Goal: Information Seeking & Learning: Understand process/instructions

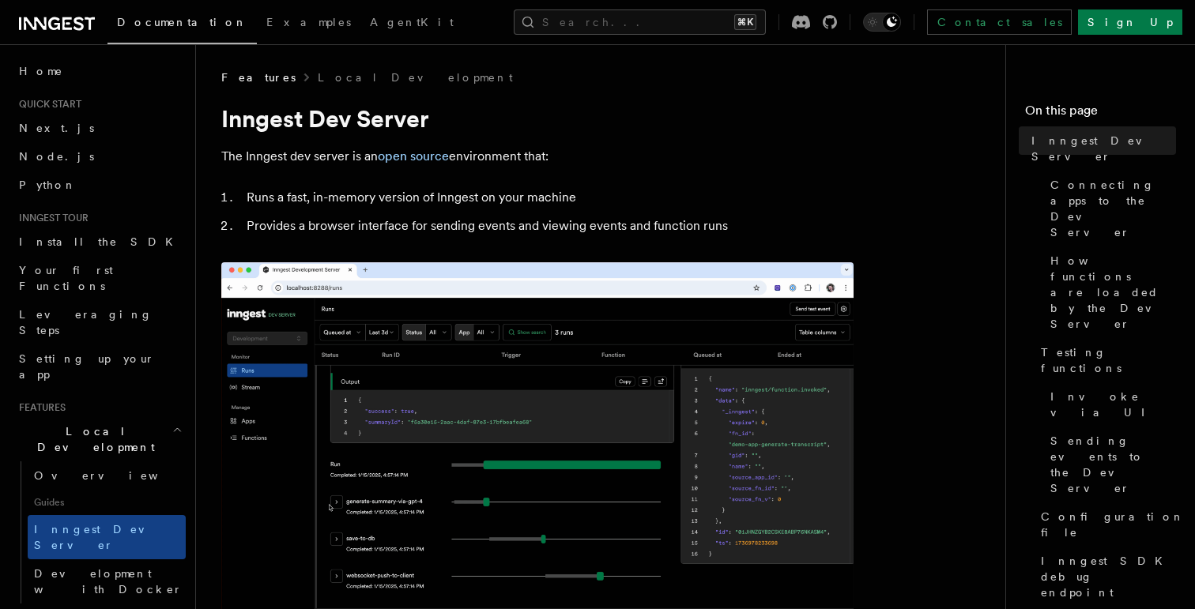
click at [360, 231] on li "Provides a browser interface for sending events and viewing events and function…" at bounding box center [548, 226] width 612 height 22
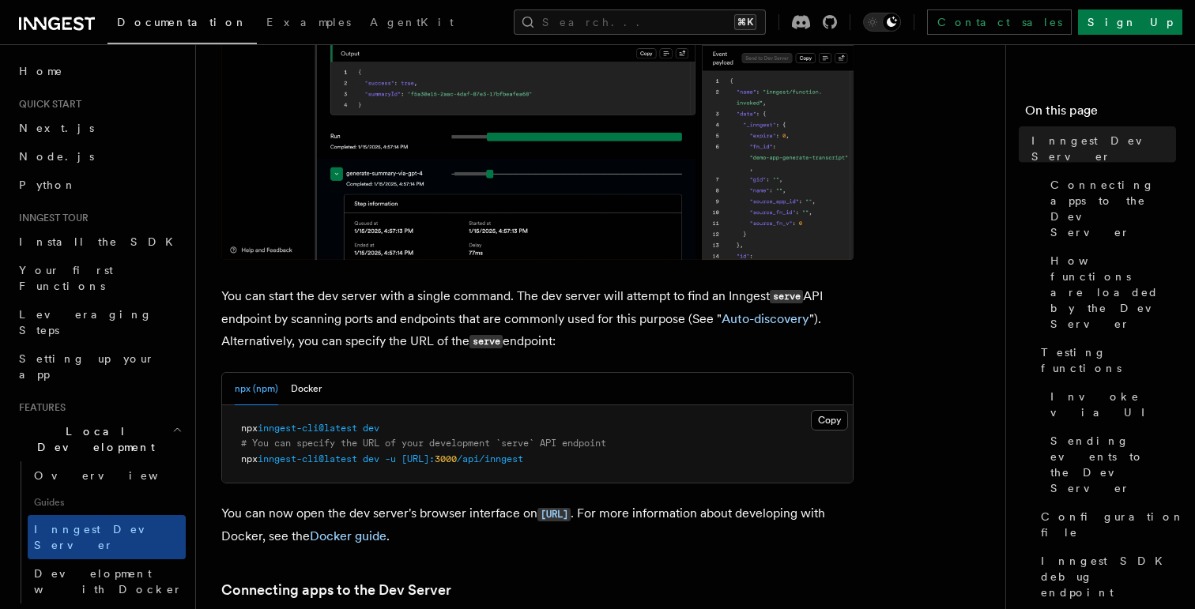
scroll to position [470, 0]
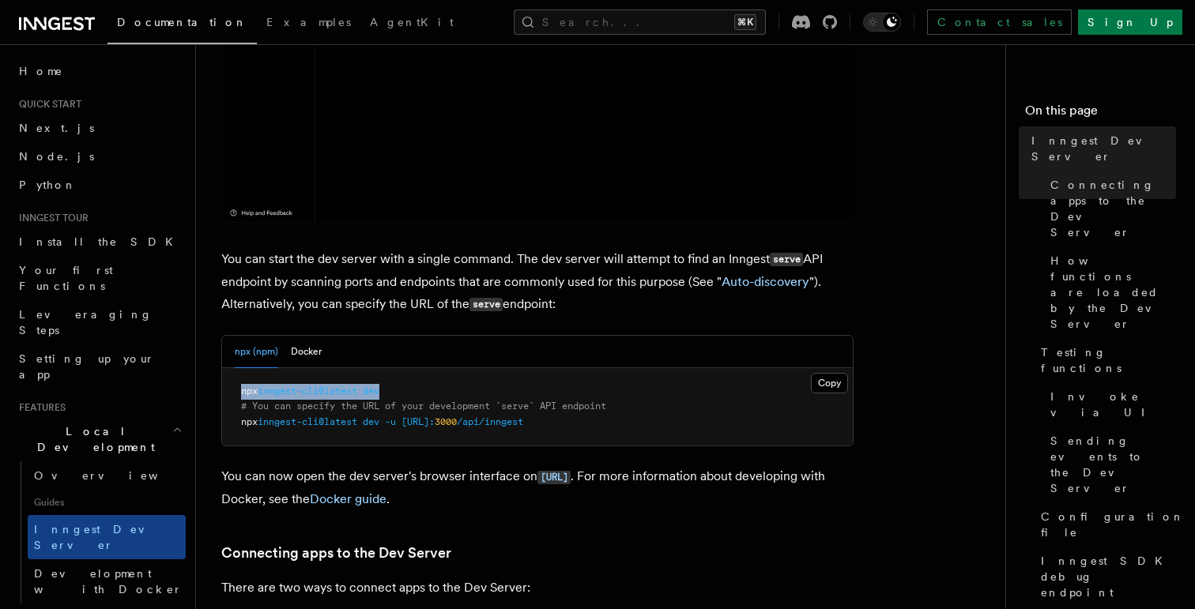
drag, startPoint x: 239, startPoint y: 388, endPoint x: 407, endPoint y: 392, distance: 167.6
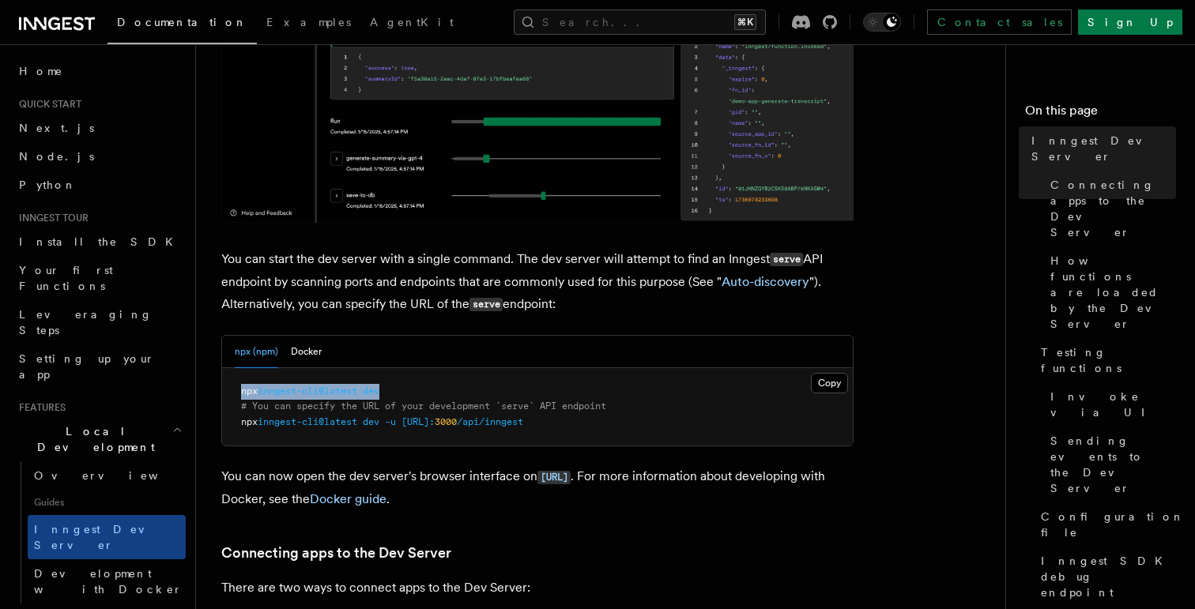
click at [407, 392] on pre "npx inngest-cli@latest dev # You can specify the URL of your development `serve…" at bounding box center [537, 407] width 631 height 78
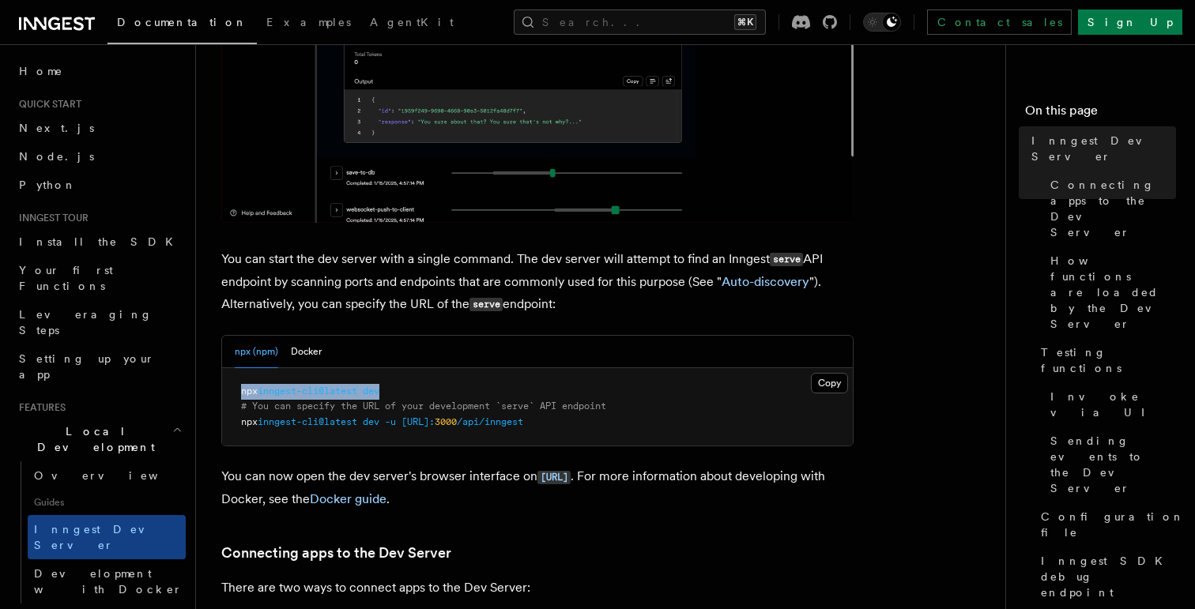
copy span "npx inngest-cli@latest dev"
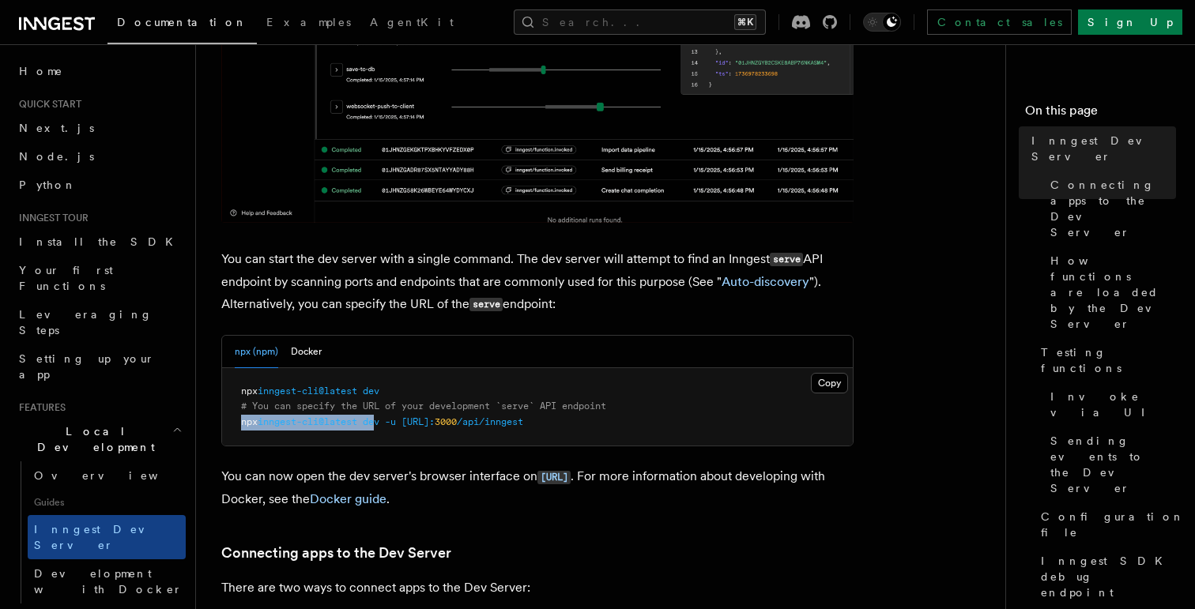
drag, startPoint x: 241, startPoint y: 423, endPoint x: 386, endPoint y: 427, distance: 144.7
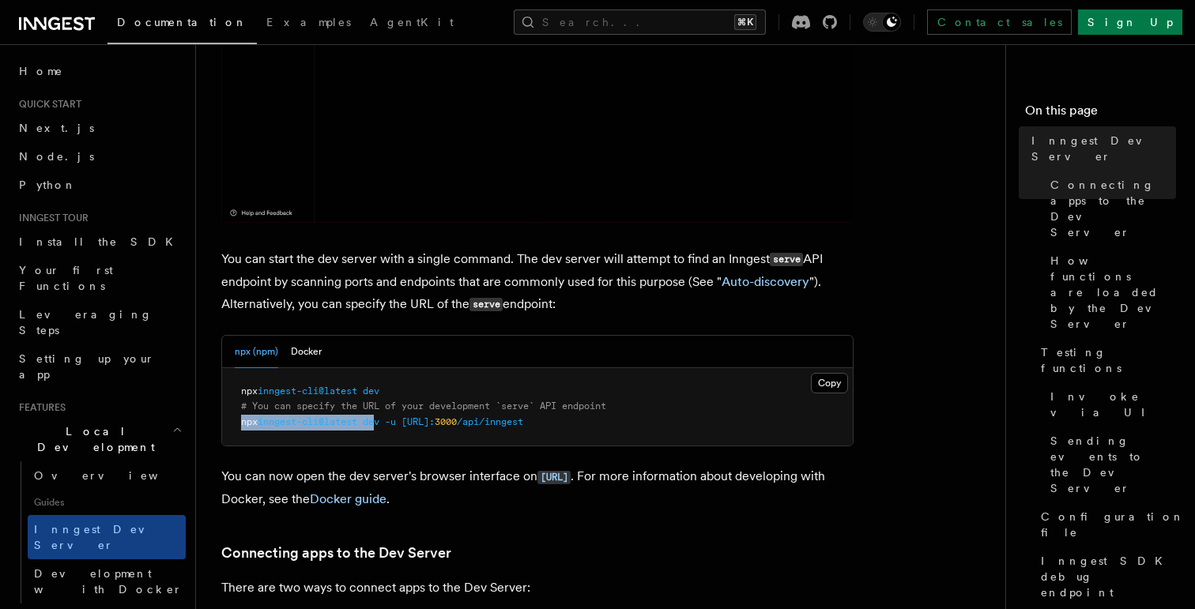
click at [386, 427] on span "npx inngest-cli@latest dev -u http://localhost: 3000 /api/inngest" at bounding box center [382, 422] width 282 height 11
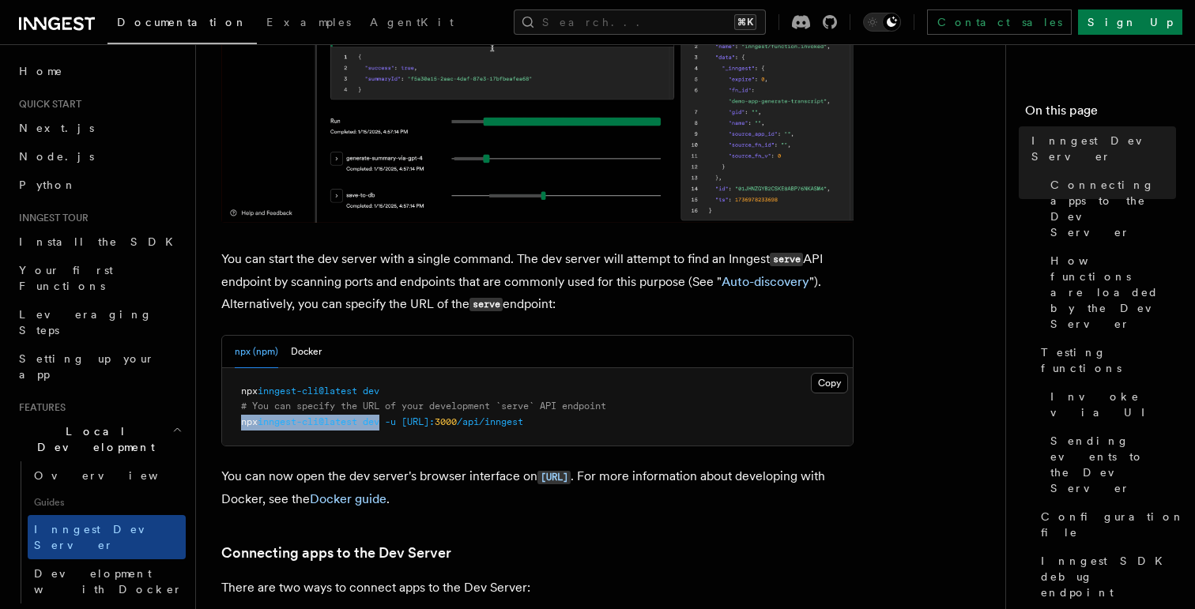
copy span "npx inngest-cli@latest dev"
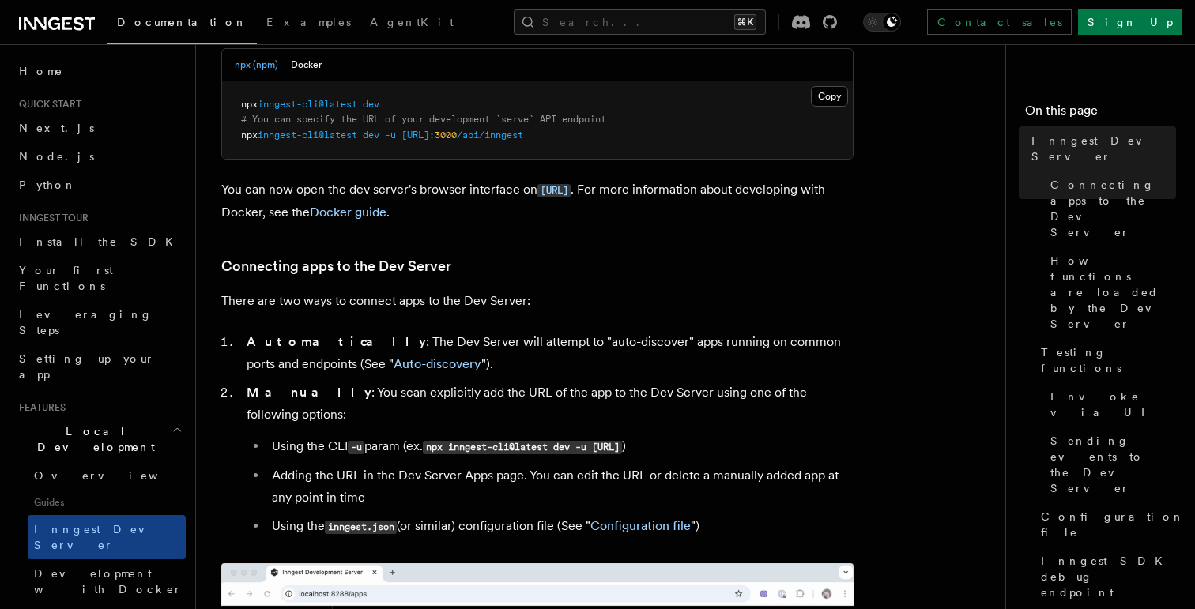
scroll to position [765, 0]
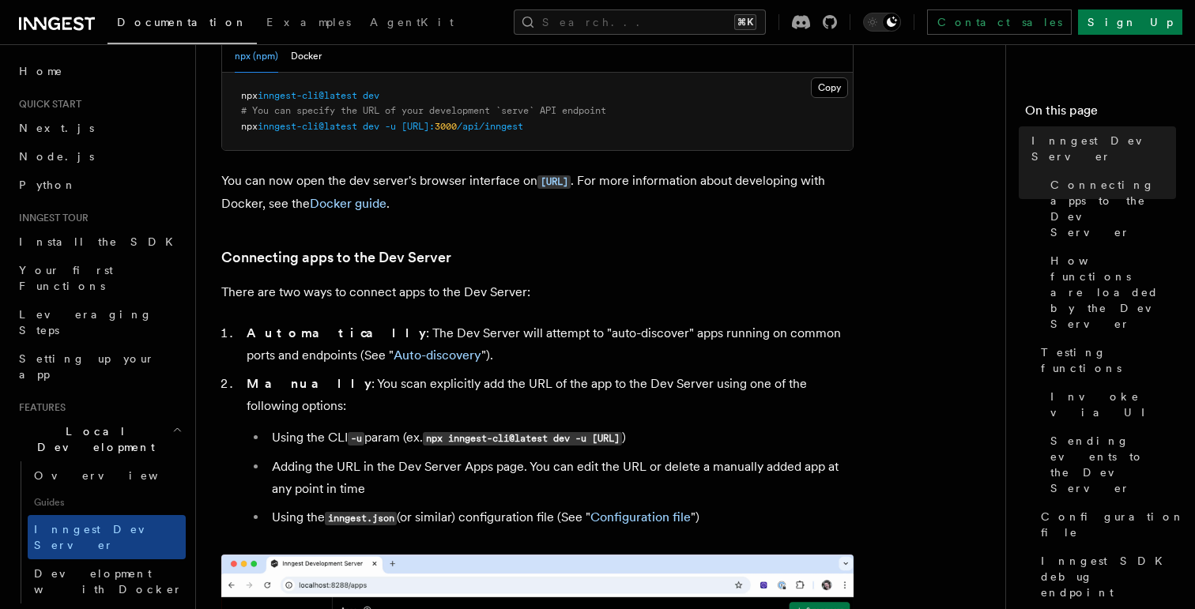
click at [433, 457] on li "Adding the URL in the Dev Server Apps page. You can edit the URL or delete a ma…" at bounding box center [560, 478] width 586 height 44
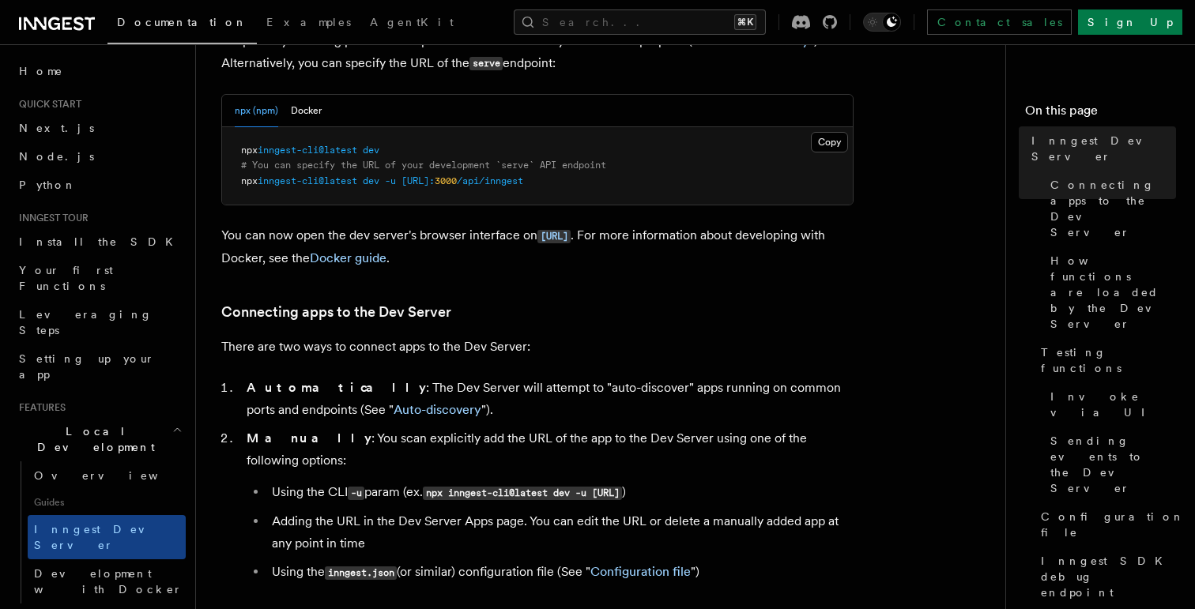
scroll to position [689, 0]
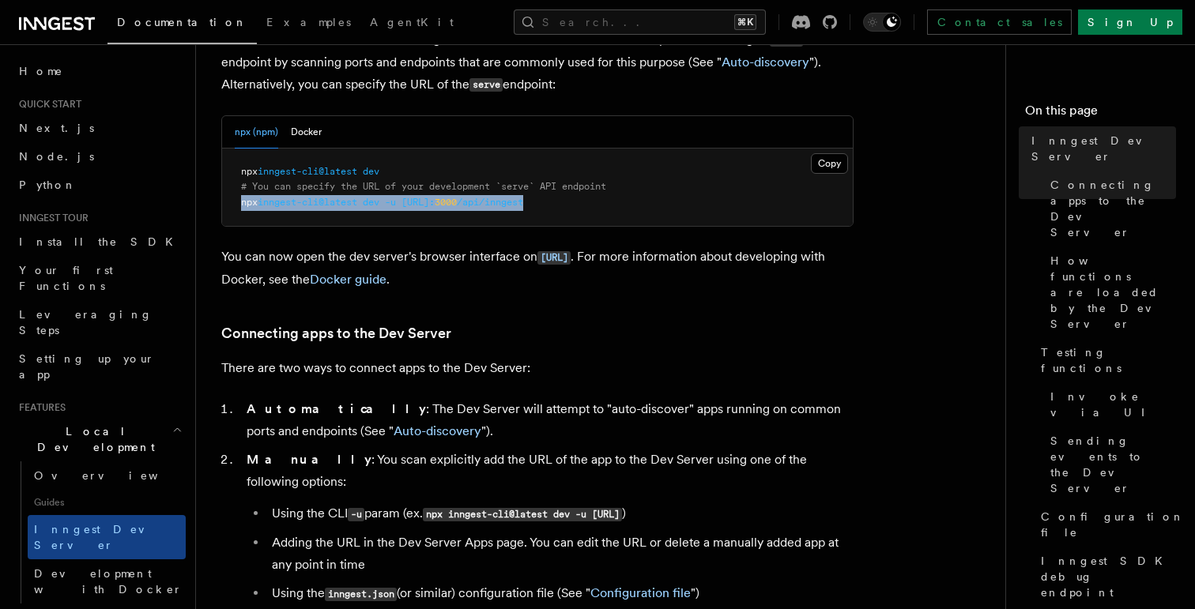
drag, startPoint x: 620, startPoint y: 208, endPoint x: 243, endPoint y: 204, distance: 376.3
click at [243, 204] on pre "npx inngest-cli@latest dev # You can specify the URL of your development `serve…" at bounding box center [537, 188] width 631 height 78
copy span "npx inngest-cli@latest dev -u http://localhost: 3000 /api/inngest"
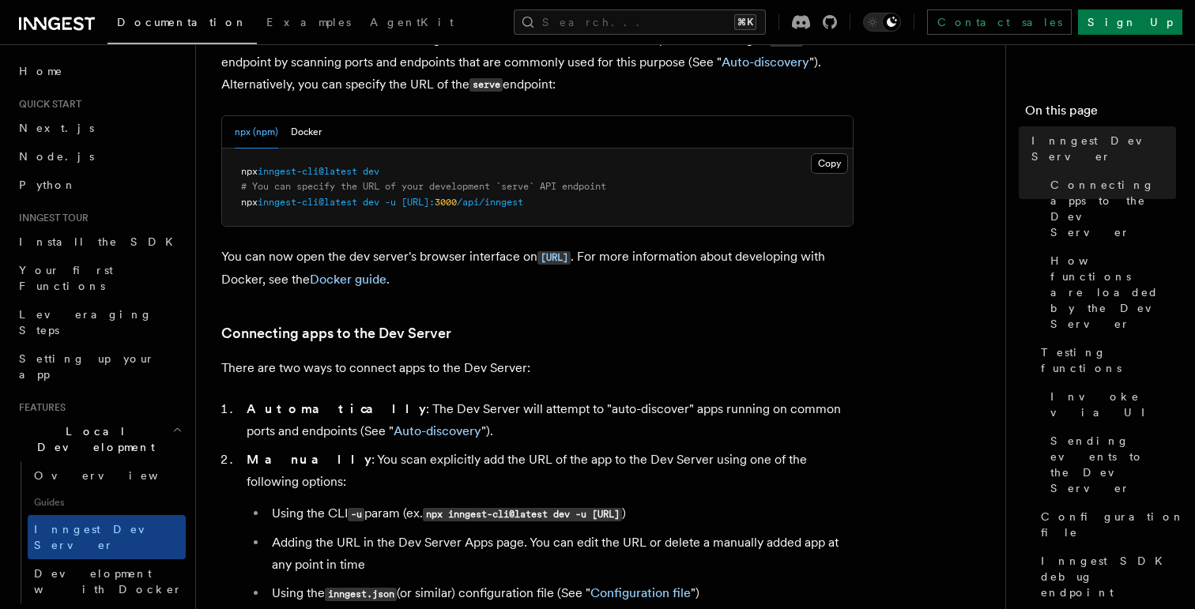
click at [224, 545] on ol "Automatically : The Dev Server will attempt to "auto-discover" apps running on …" at bounding box center [537, 501] width 632 height 207
click at [231, 565] on ol "Automatically : The Dev Server will attempt to "auto-discover" apps running on …" at bounding box center [537, 501] width 632 height 207
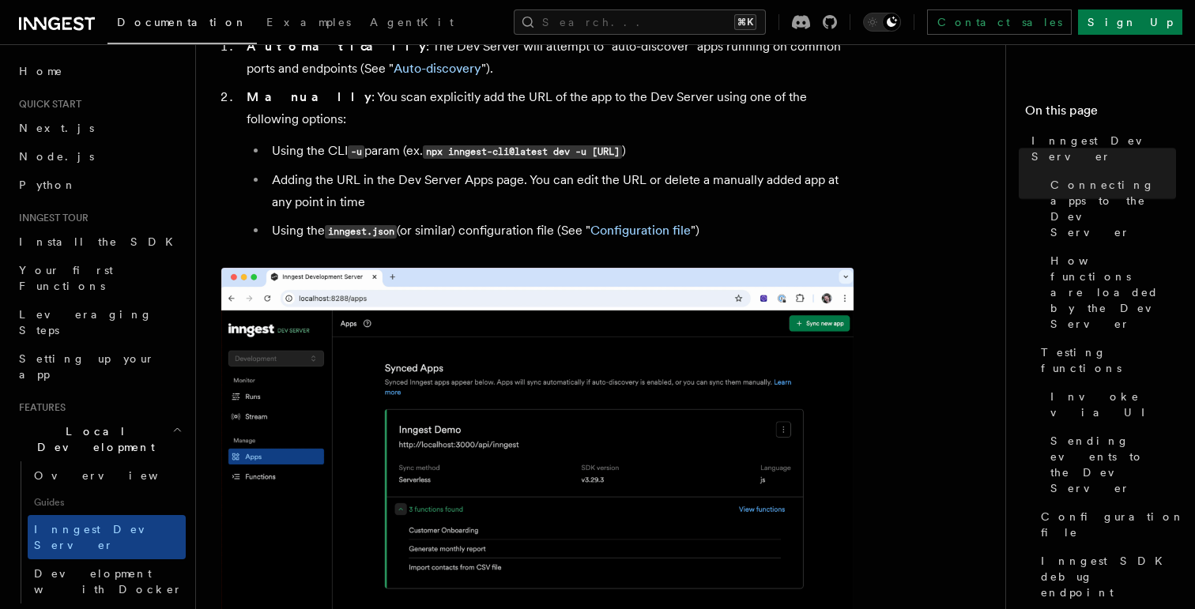
scroll to position [1064, 0]
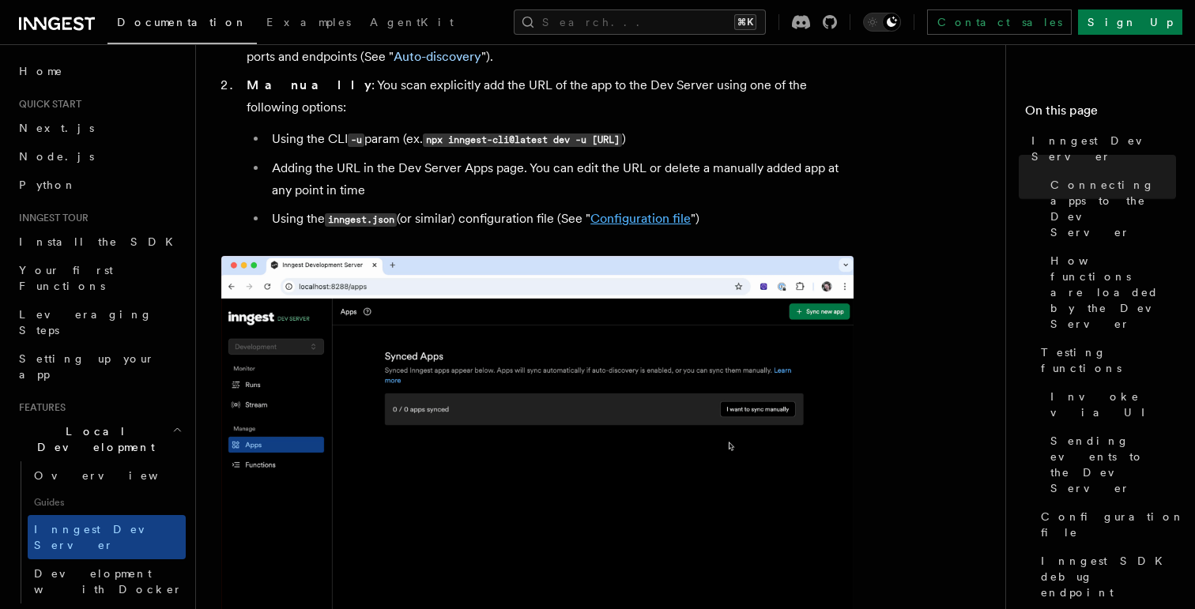
click at [652, 211] on link "Configuration file" at bounding box center [640, 218] width 100 height 15
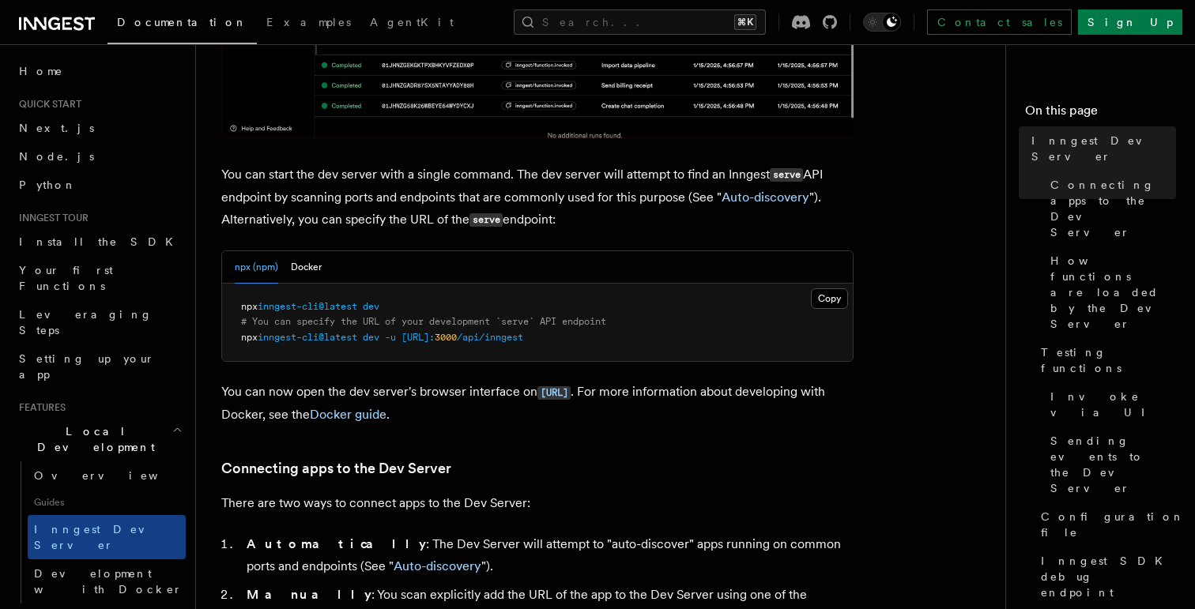
scroll to position [545, 0]
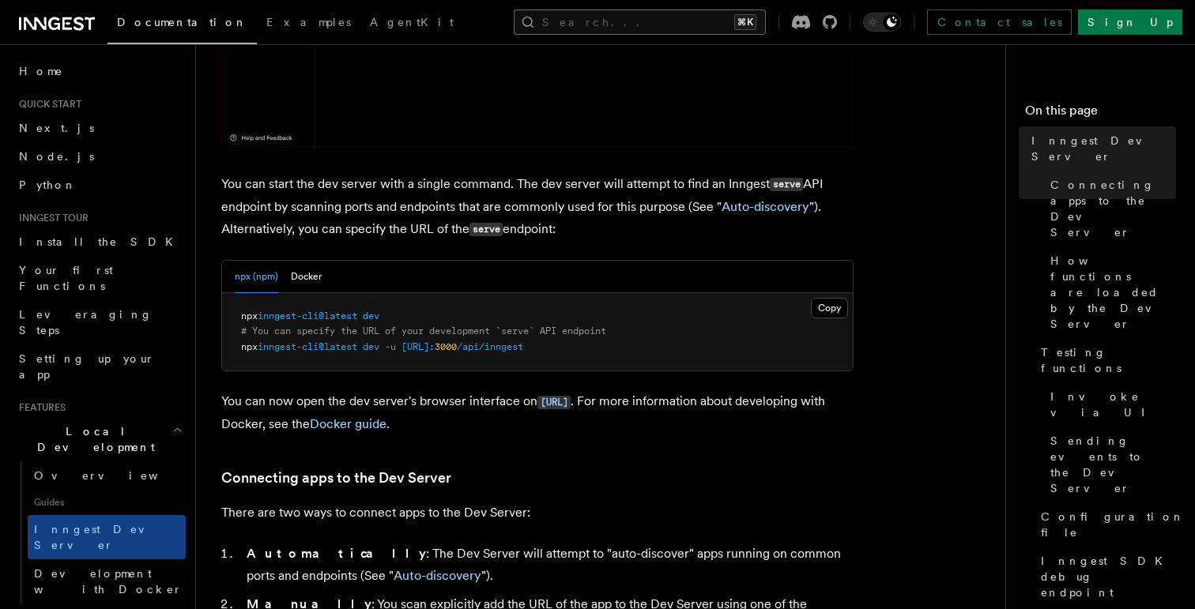
click at [632, 27] on button "Search... ⌘K" at bounding box center [640, 21] width 252 height 25
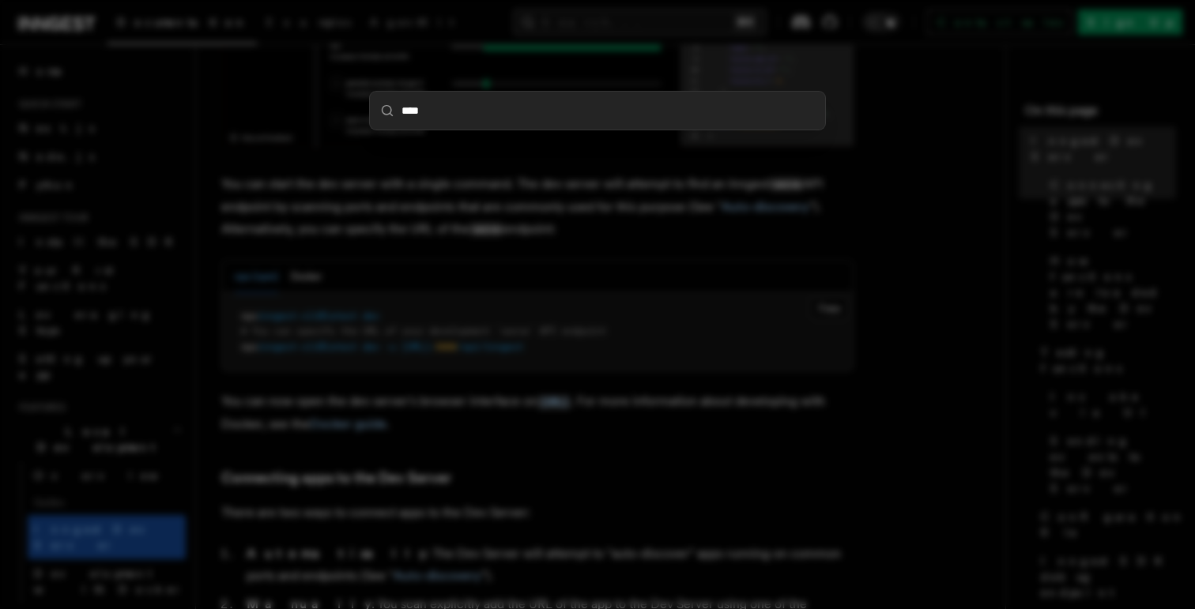
type input "*****"
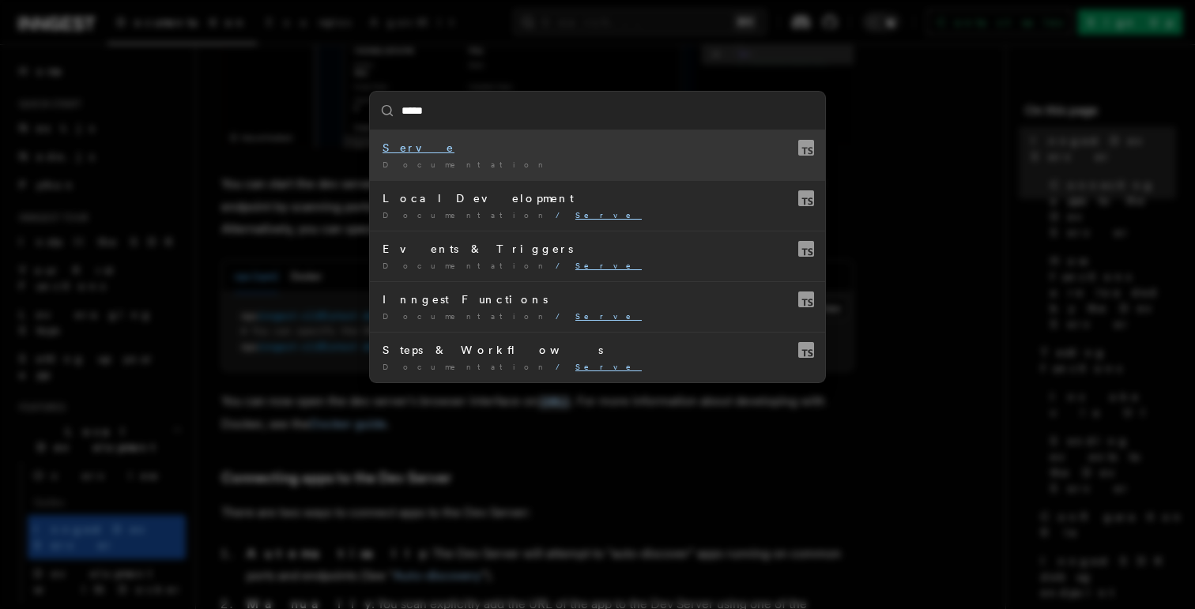
click at [399, 160] on span "Documentation" at bounding box center [466, 164] width 167 height 9
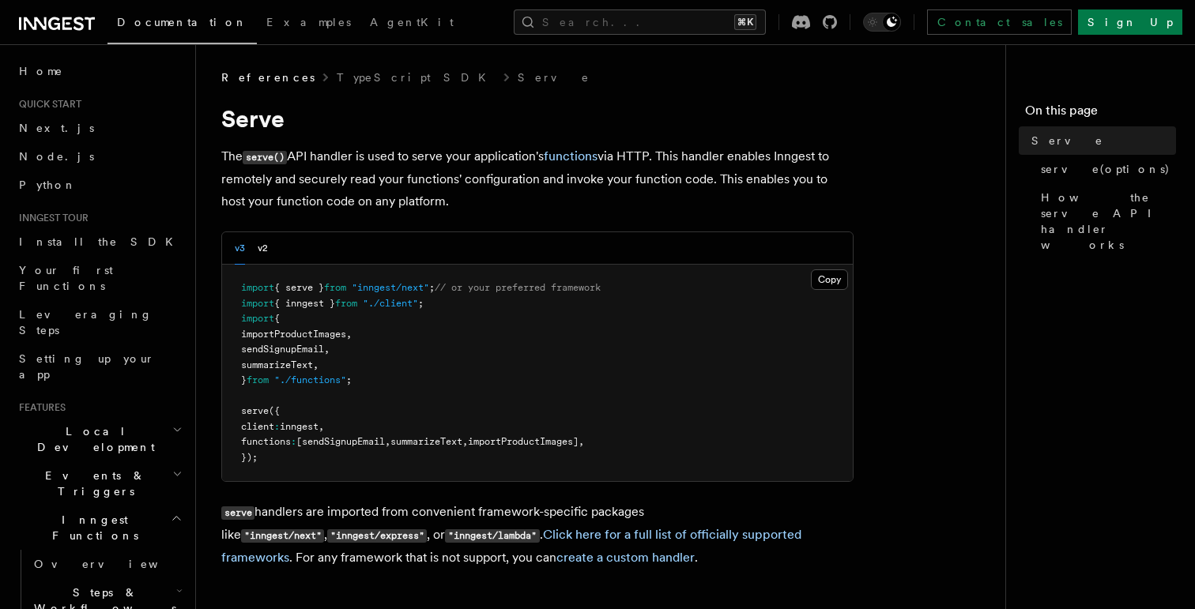
click at [504, 207] on p "The serve() API handler is used to serve your application's functions via HTTP.…" at bounding box center [537, 178] width 632 height 67
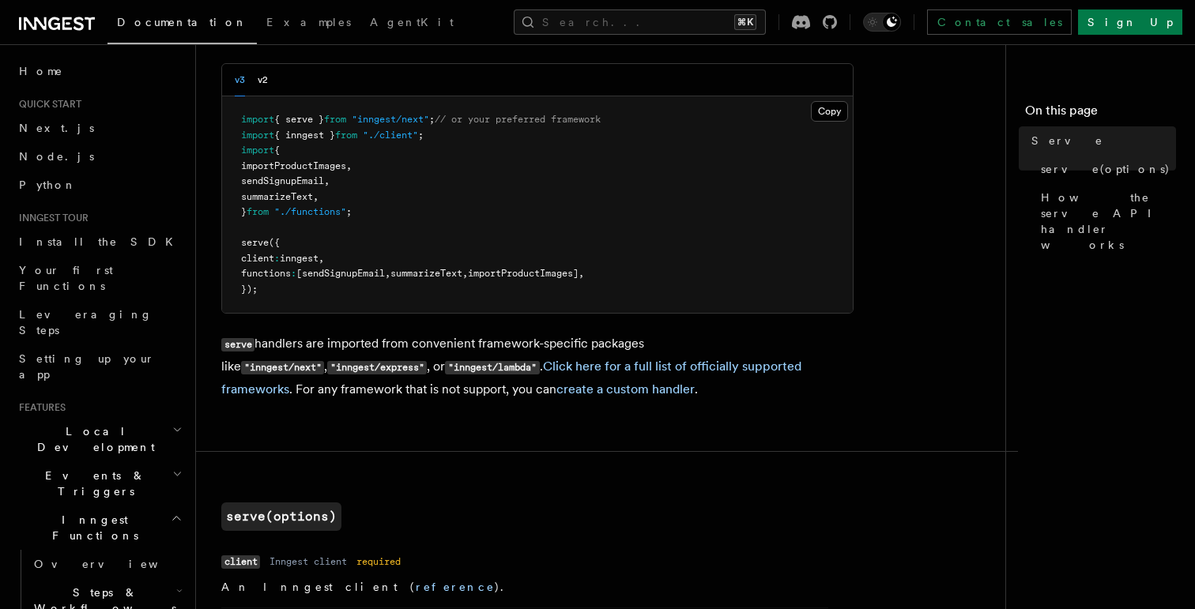
scroll to position [169, 0]
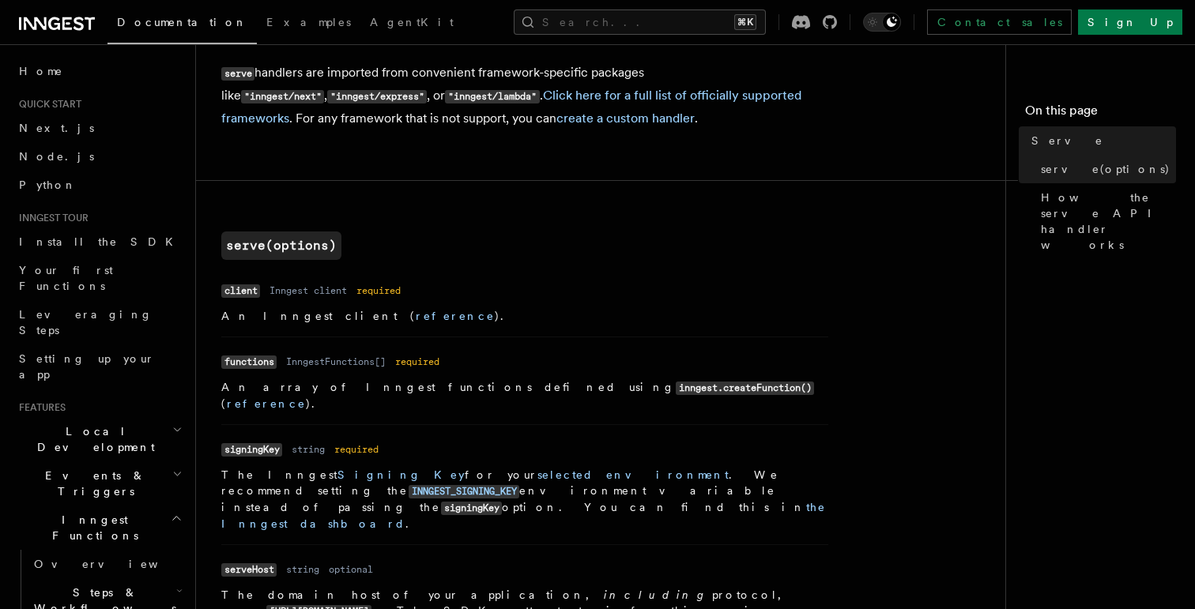
scroll to position [443, 0]
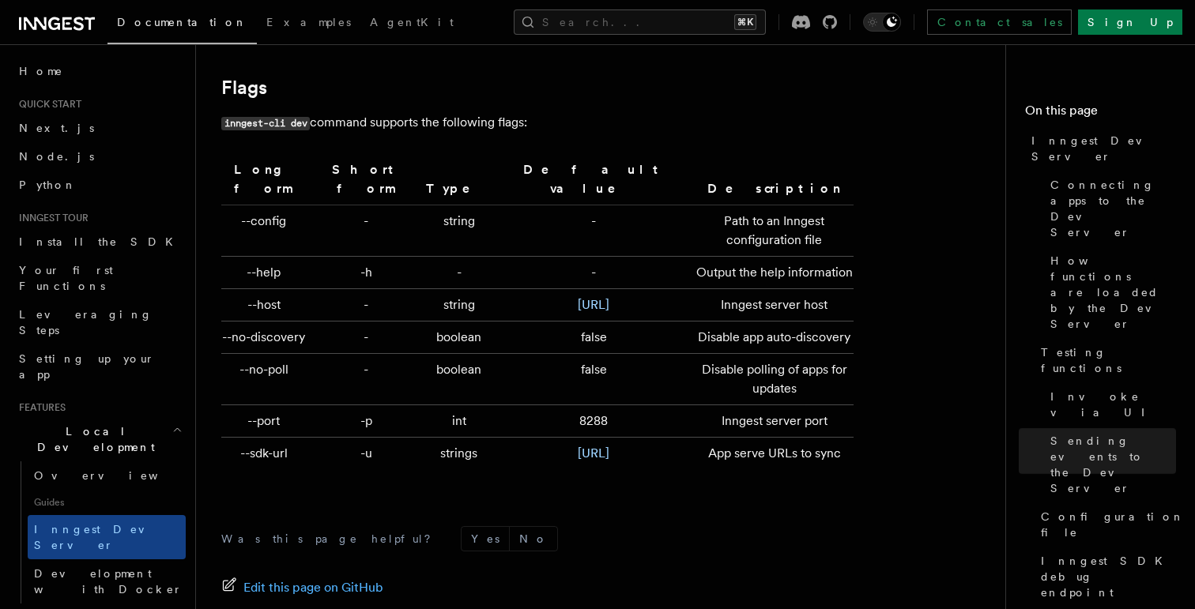
scroll to position [5221, 0]
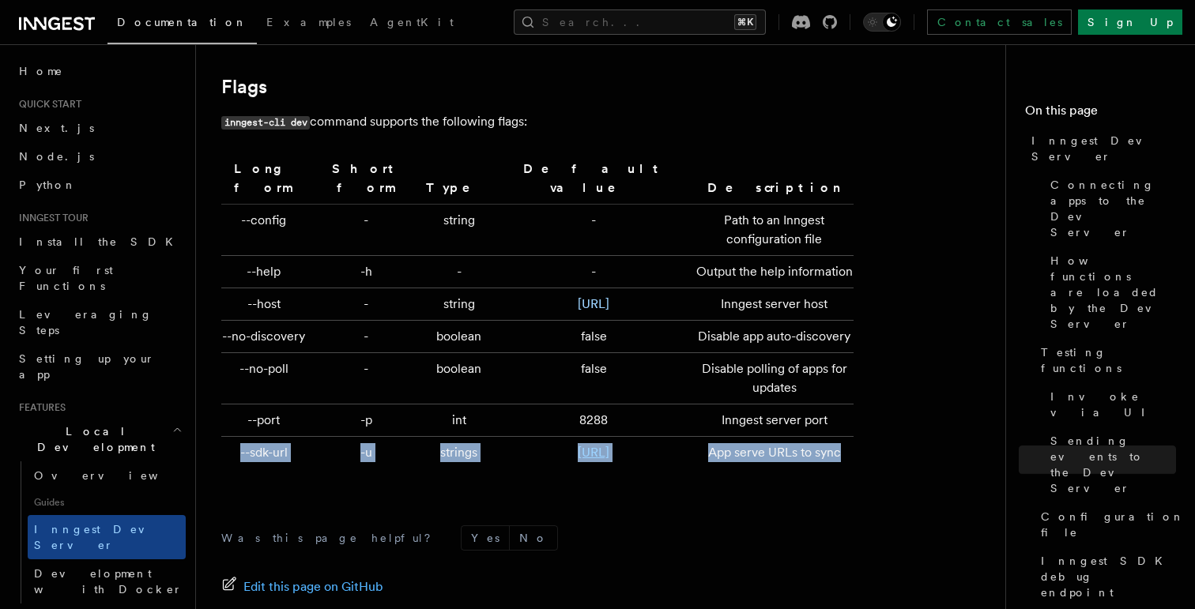
drag, startPoint x: 832, startPoint y: 444, endPoint x: 234, endPoint y: 435, distance: 598.4
click at [234, 437] on tr "--sdk-url -u strings http://localhost:3000/api/inngest App serve URLs to sync" at bounding box center [537, 453] width 632 height 32
copy tr "--sdk-url -u strings http://localhost:3000/api/inngest App serve URLs to sync"
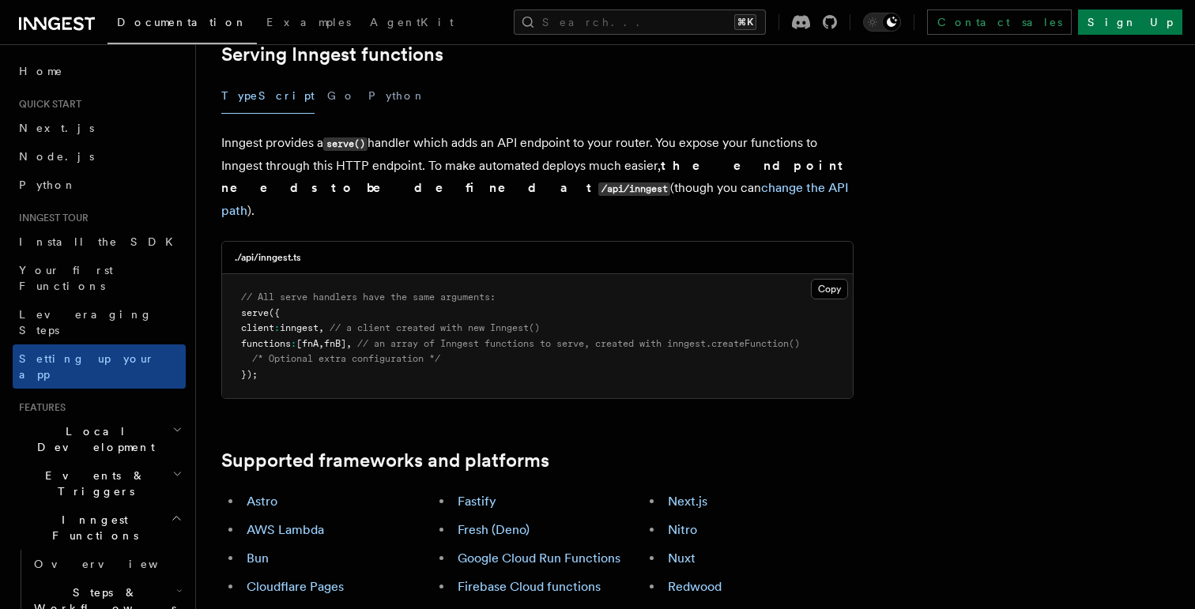
scroll to position [602, 0]
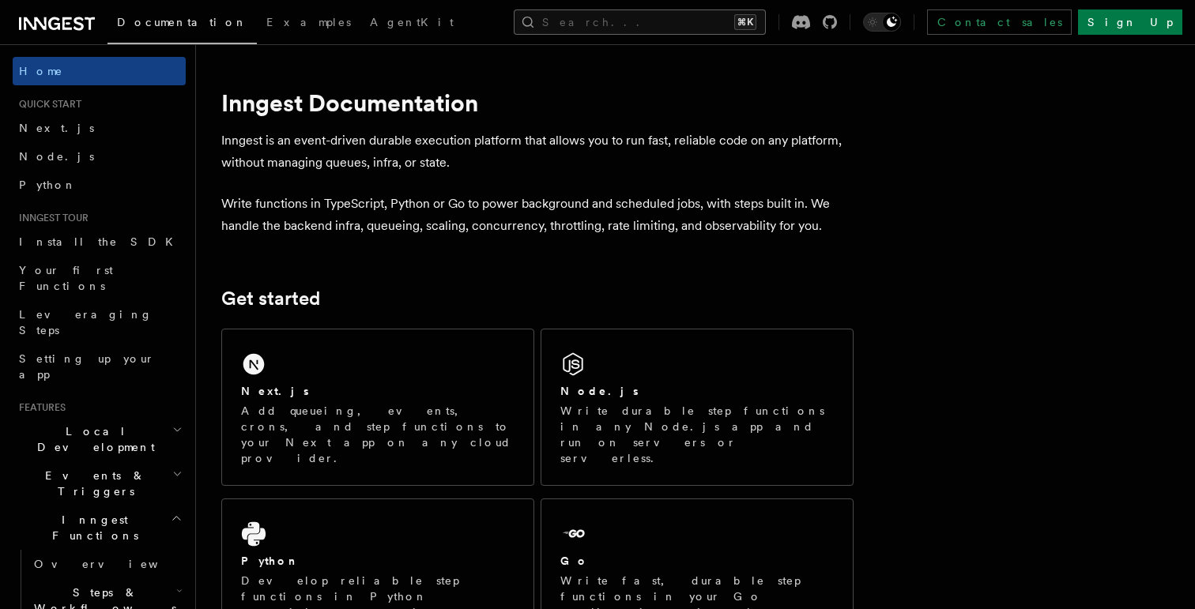
click at [632, 21] on button "Search... ⌘K" at bounding box center [640, 21] width 252 height 25
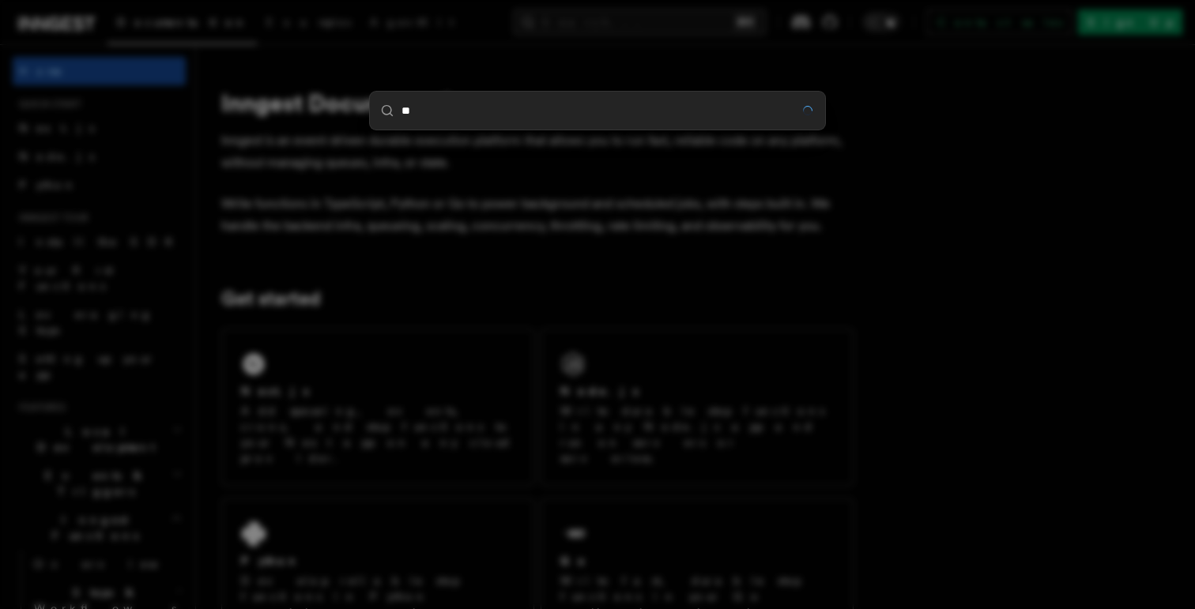
type input "***"
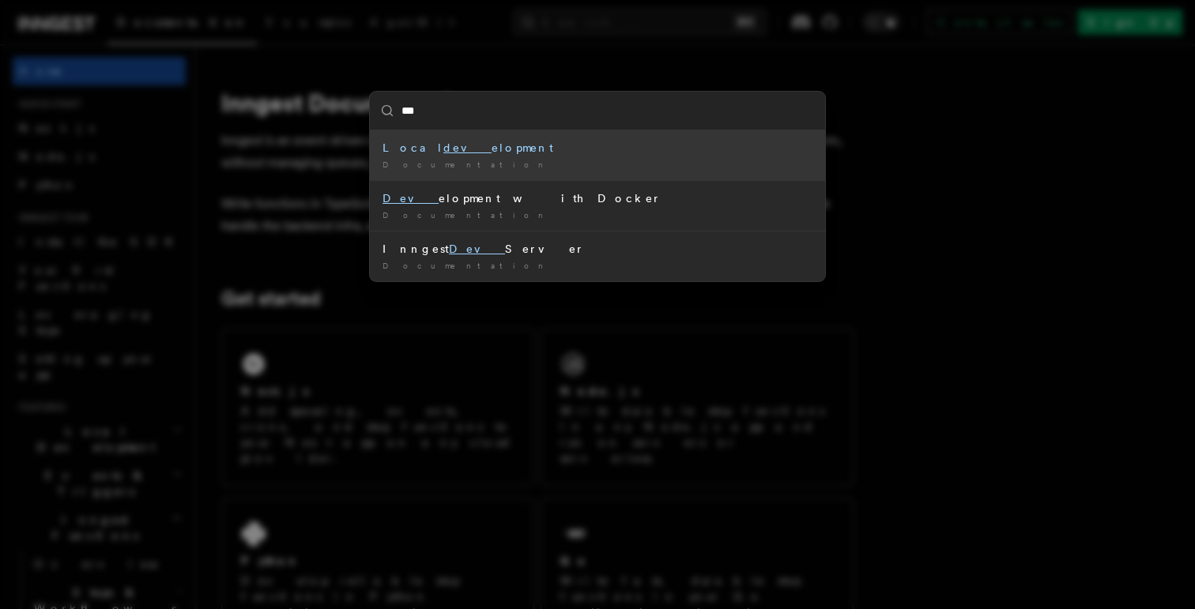
click at [467, 150] on div "Local dev elopment" at bounding box center [598, 148] width 430 height 16
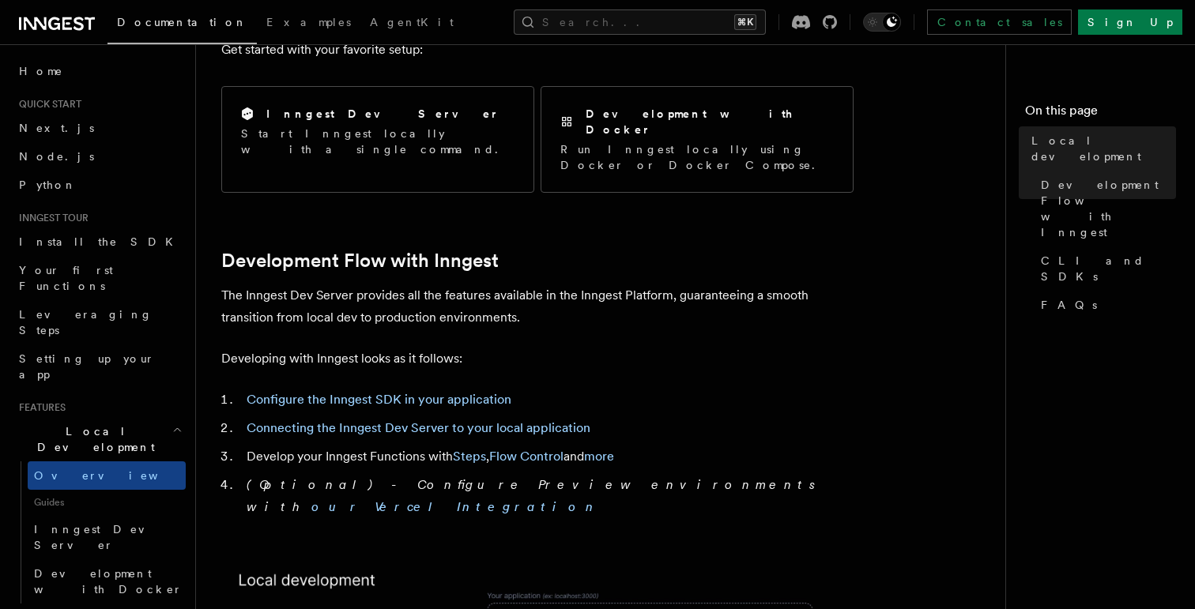
scroll to position [647, 0]
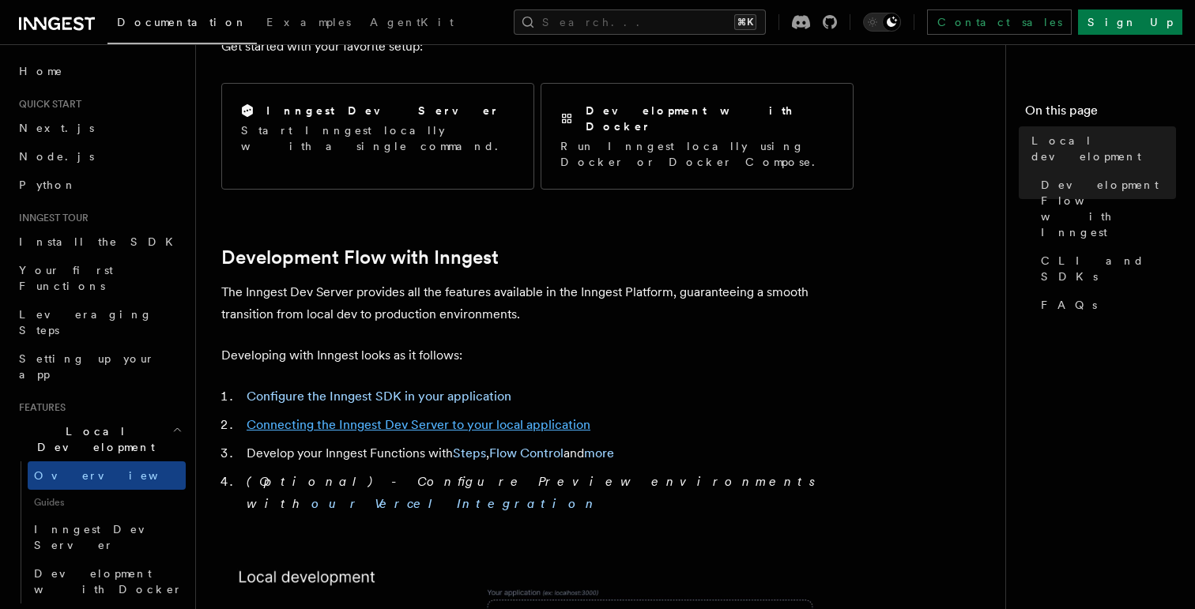
click at [387, 417] on link "Connecting the Inngest Dev Server to your local application" at bounding box center [419, 424] width 344 height 15
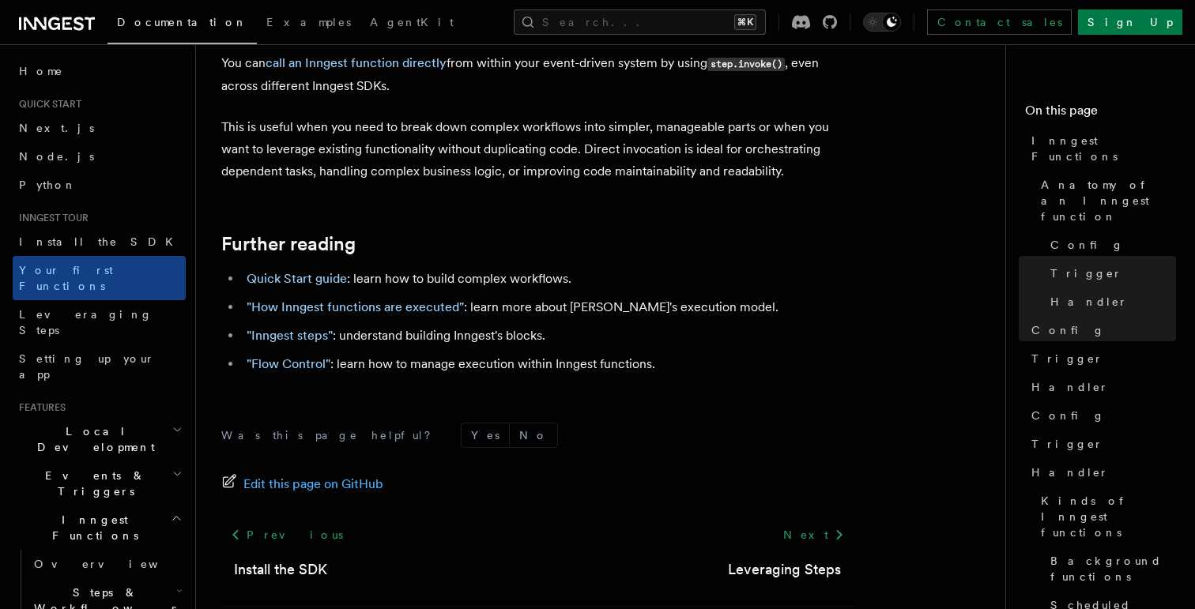
scroll to position [3254, 0]
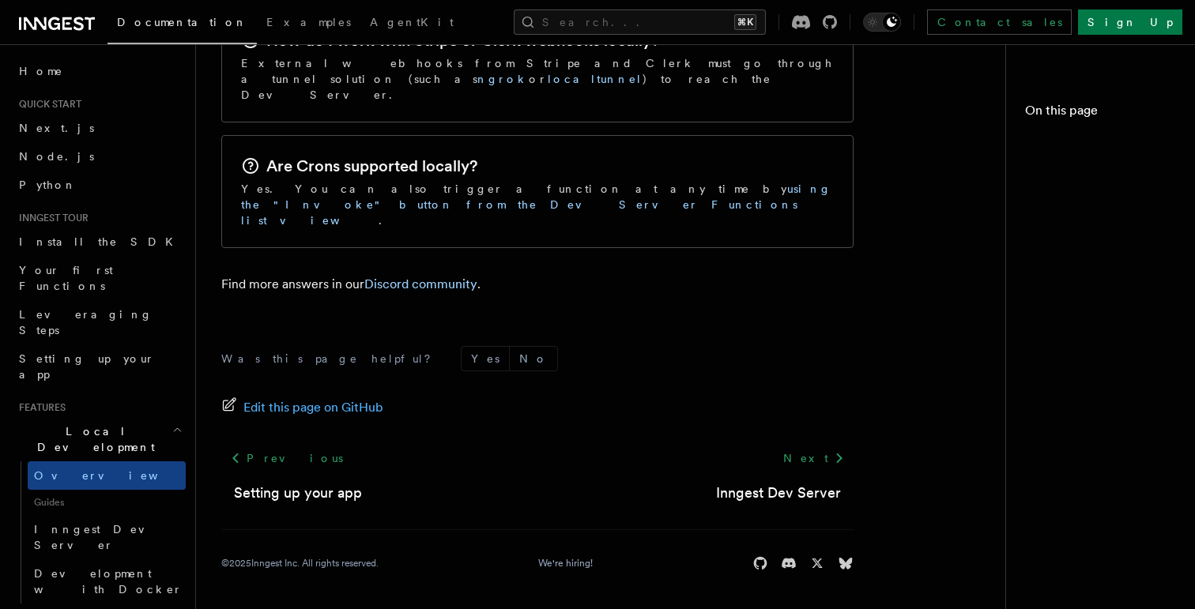
scroll to position [647, 0]
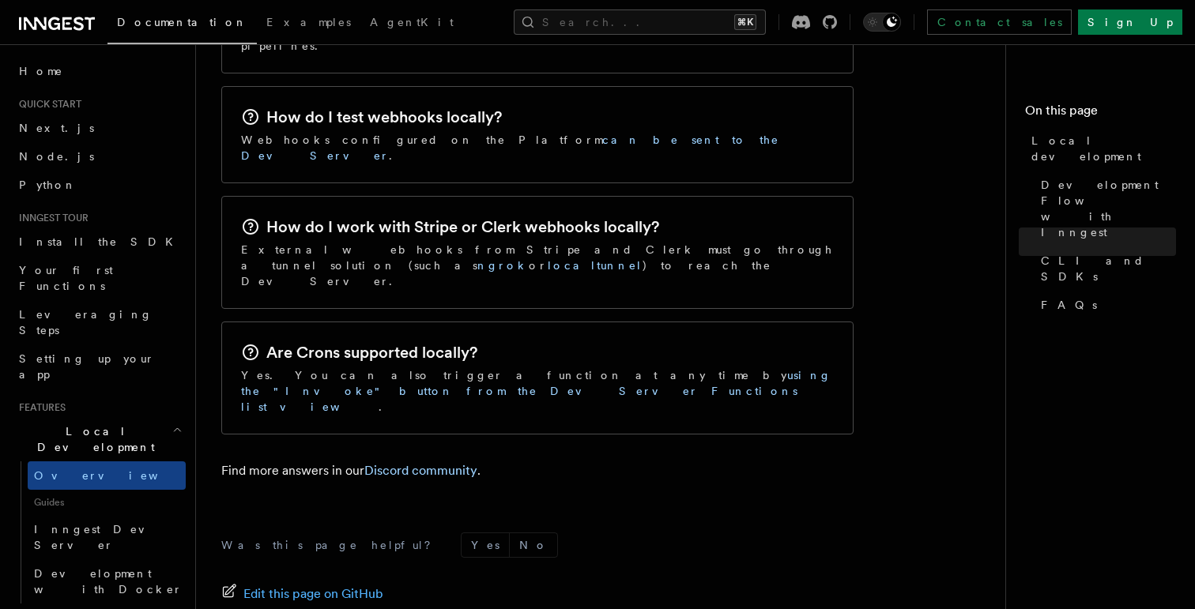
scroll to position [2621, 0]
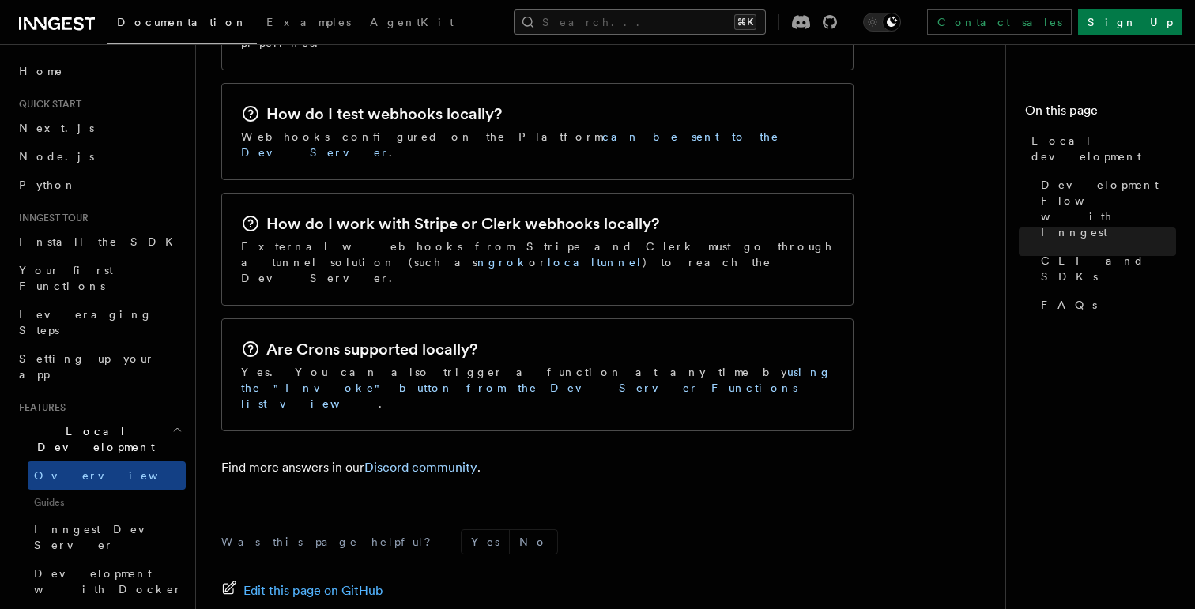
click at [651, 20] on button "Search... ⌘K" at bounding box center [640, 21] width 252 height 25
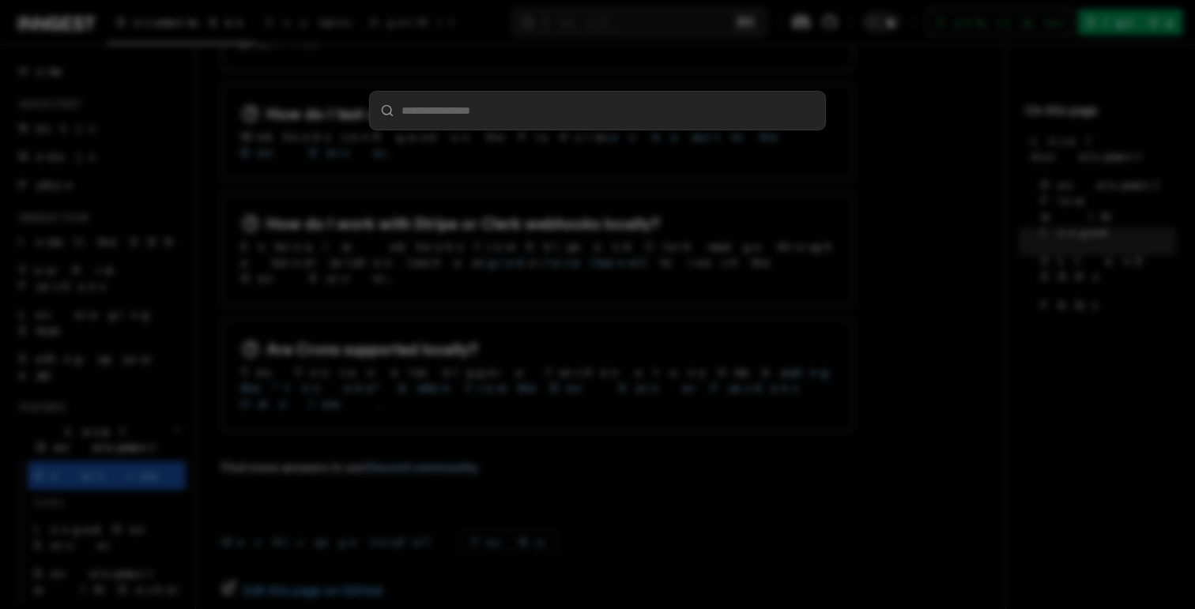
type input "**********"
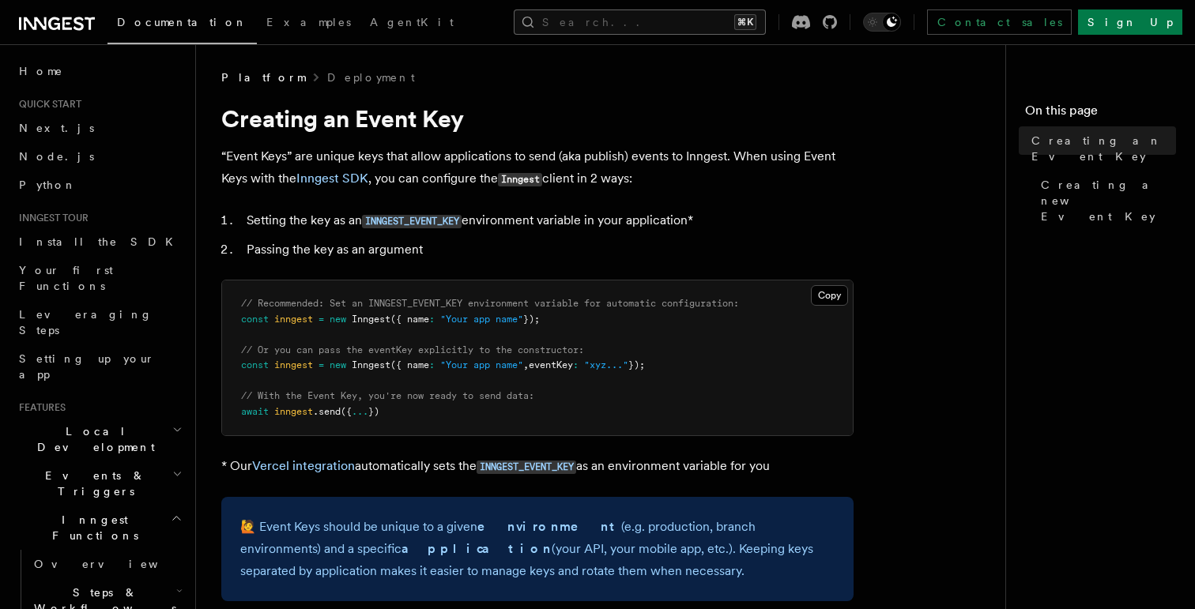
click at [696, 20] on button "Search... ⌘K" at bounding box center [640, 21] width 252 height 25
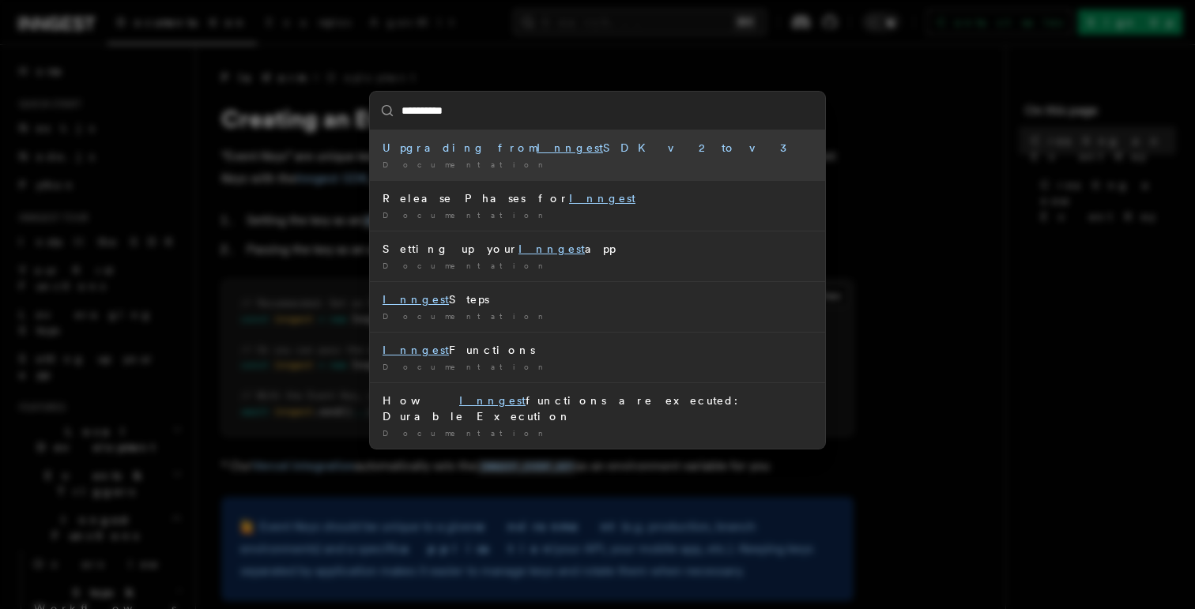
type input "**********"
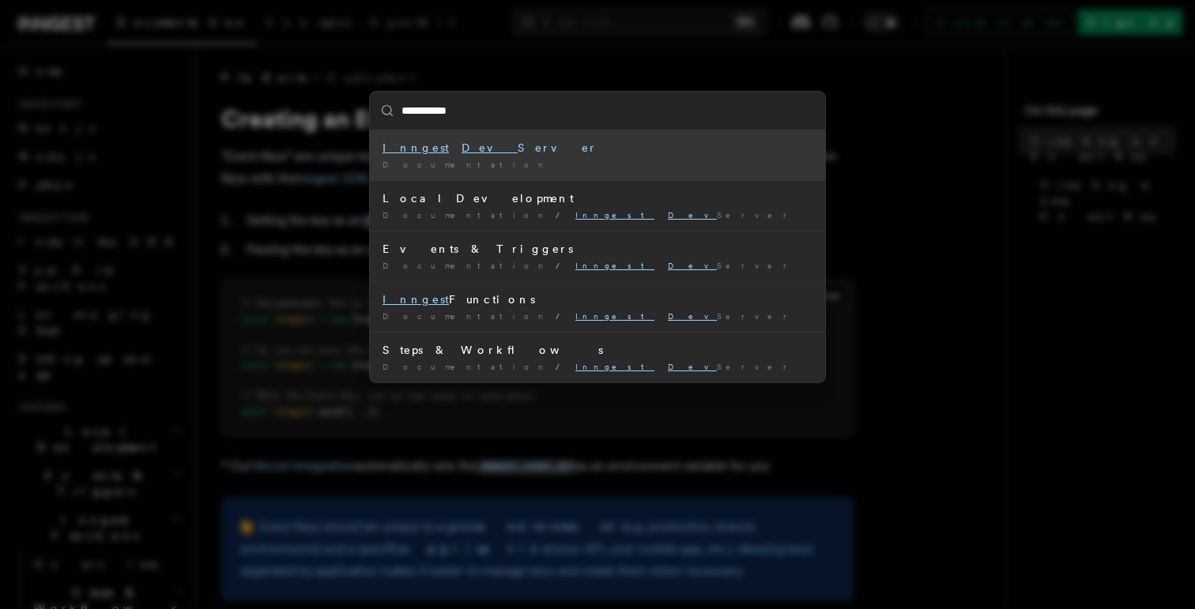
click at [441, 153] on div "Inngest Dev Server" at bounding box center [598, 148] width 430 height 16
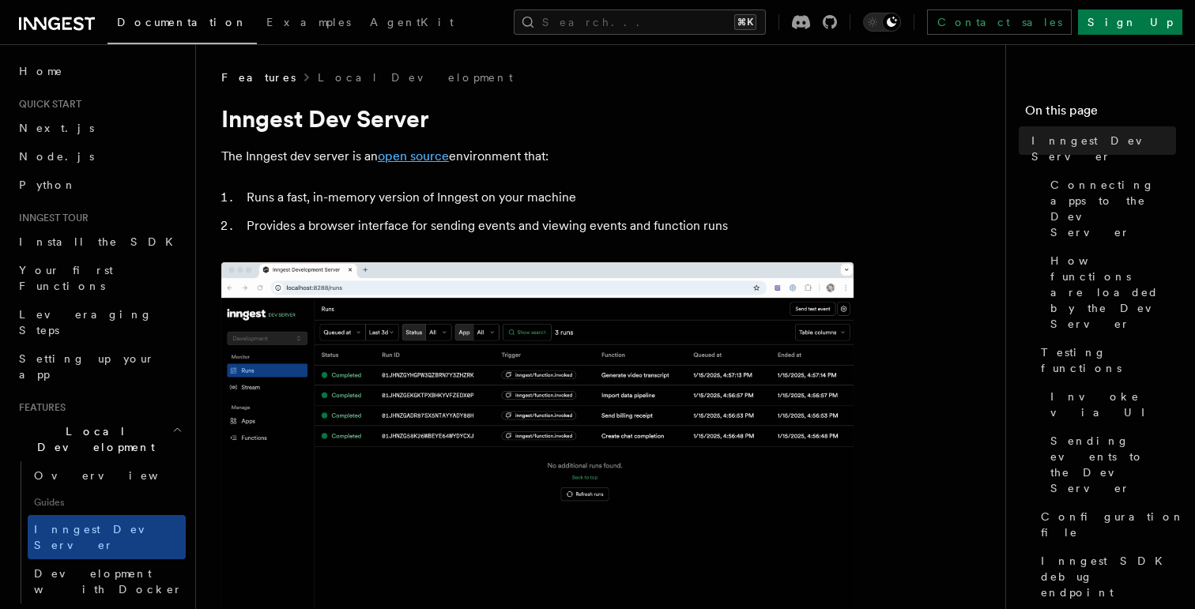
click at [428, 159] on link "open source" at bounding box center [413, 156] width 71 height 15
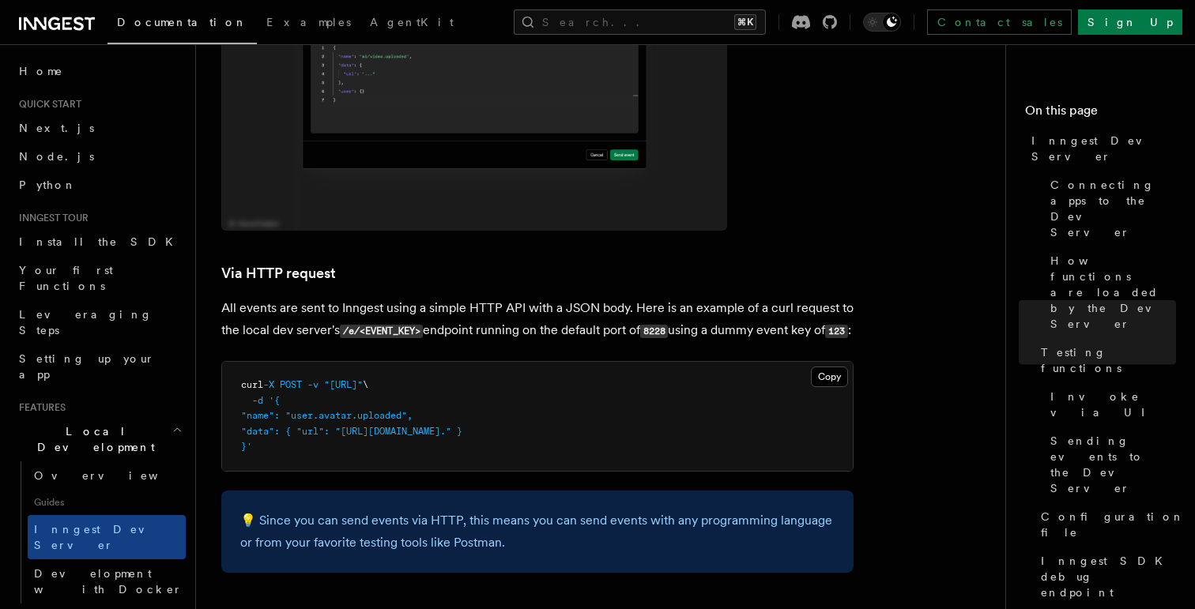
scroll to position [3604, 0]
click at [523, 320] on p "All events are sent to Inngest using a simple HTTP API with a JSON body. Here i…" at bounding box center [537, 318] width 632 height 45
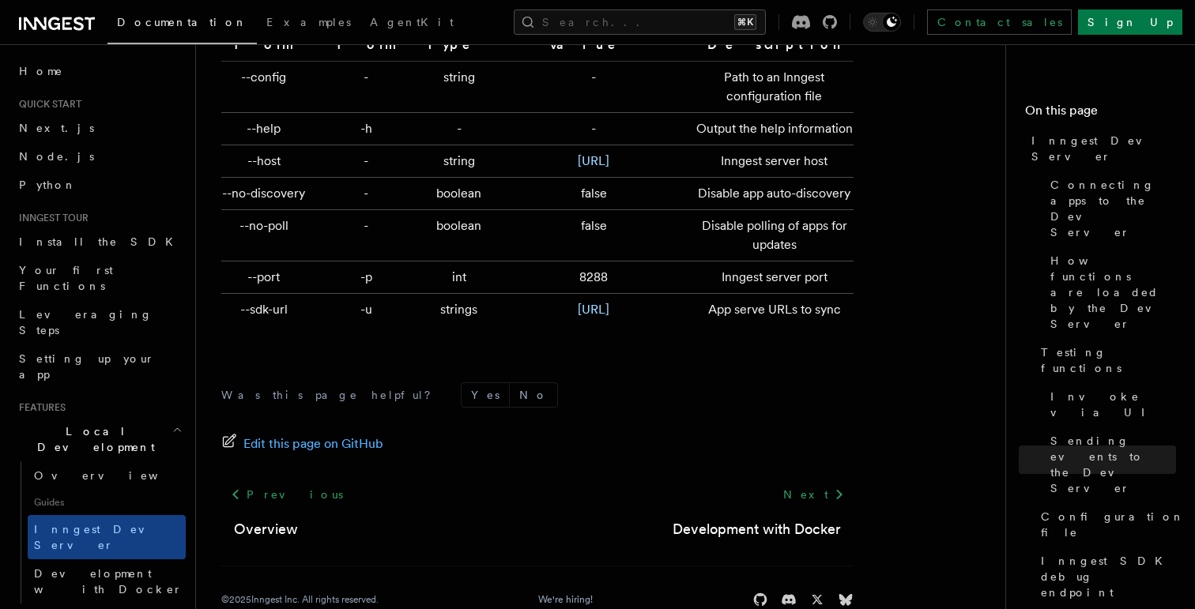
scroll to position [5387, 0]
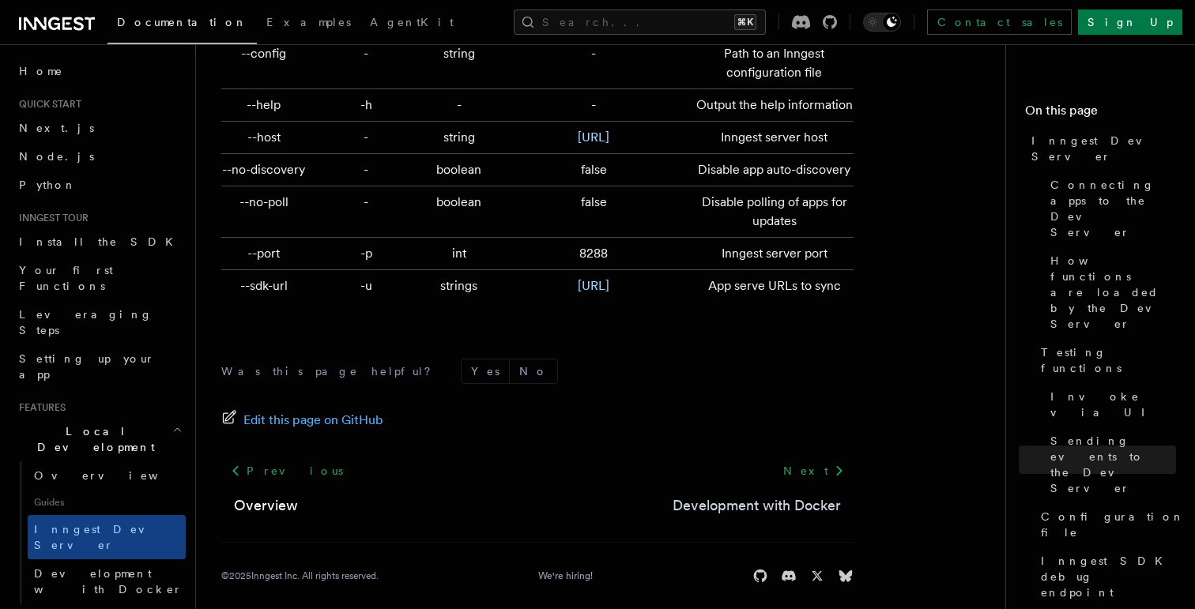
click at [755, 495] on link "Development with Docker" at bounding box center [757, 506] width 168 height 22
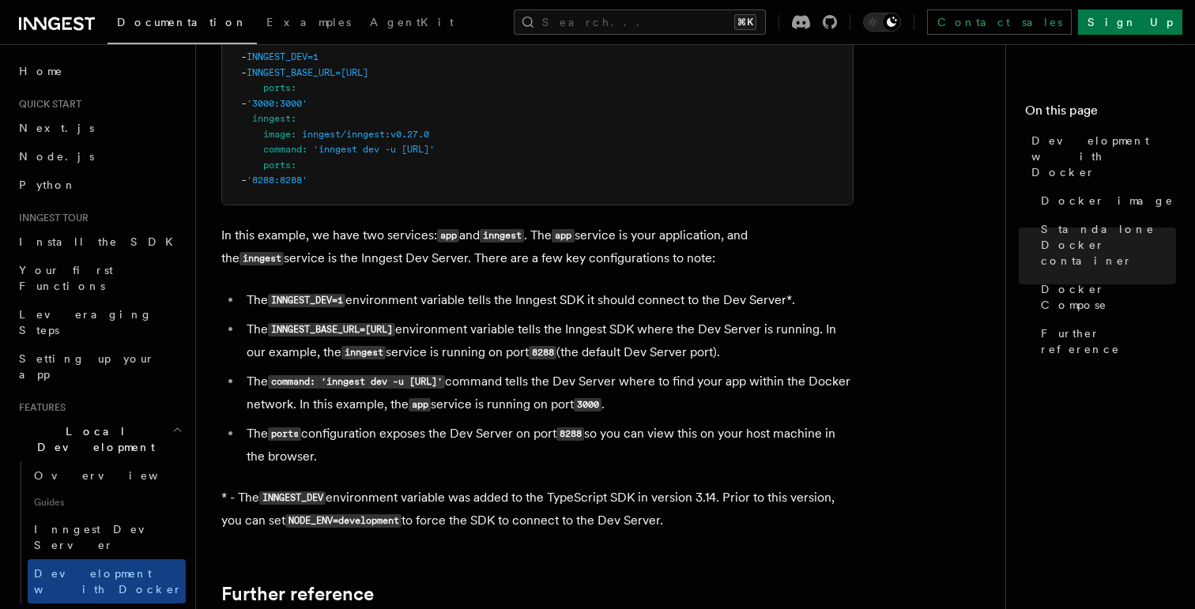
scroll to position [1295, 0]
